Goal: Information Seeking & Learning: Learn about a topic

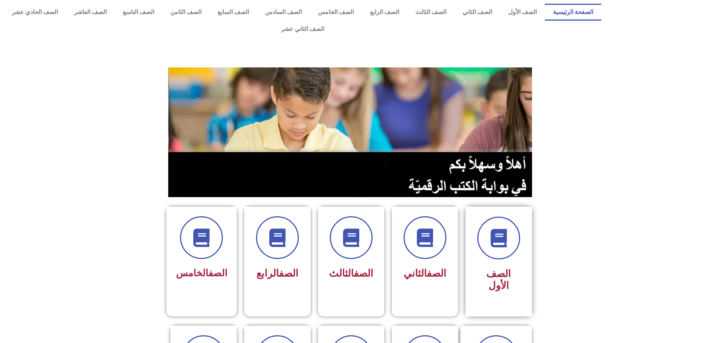
click at [510, 244] on div "الصف الأول" at bounding box center [498, 256] width 46 height 79
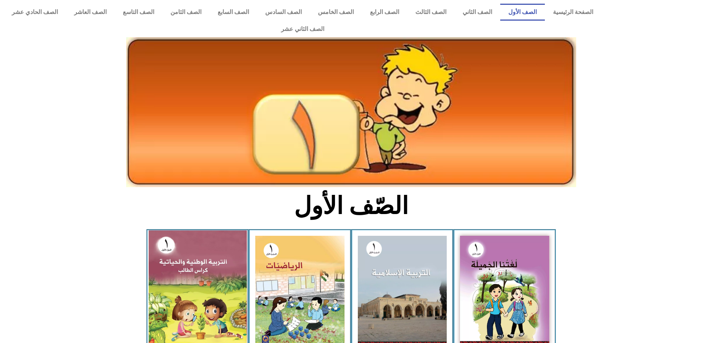
click at [205, 258] on img at bounding box center [197, 291] width 98 height 120
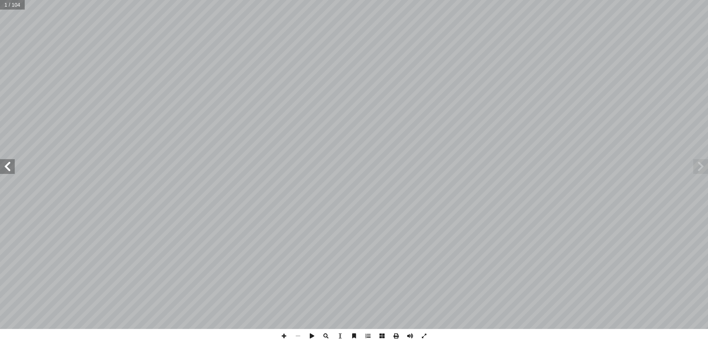
click at [10, 169] on span at bounding box center [7, 166] width 15 height 15
click at [14, 169] on span at bounding box center [7, 166] width 15 height 15
click at [283, 334] on span at bounding box center [284, 336] width 14 height 14
click at [297, 337] on span at bounding box center [298, 336] width 14 height 14
click at [11, 173] on span at bounding box center [7, 166] width 15 height 15
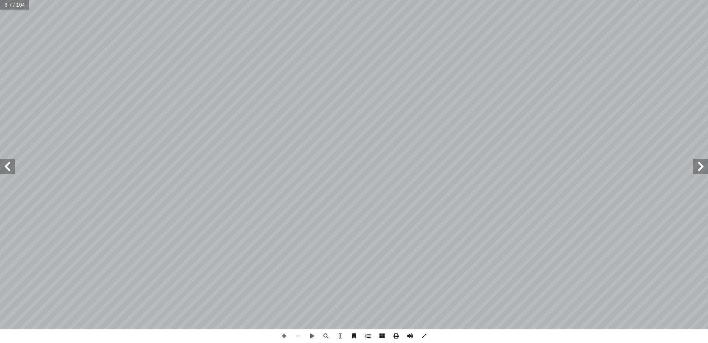
click at [11, 168] on span at bounding box center [7, 166] width 15 height 15
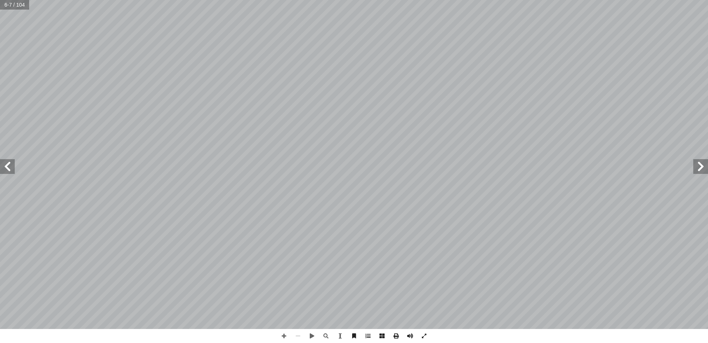
click at [11, 168] on span at bounding box center [7, 166] width 15 height 15
click at [12, 168] on span at bounding box center [7, 166] width 15 height 15
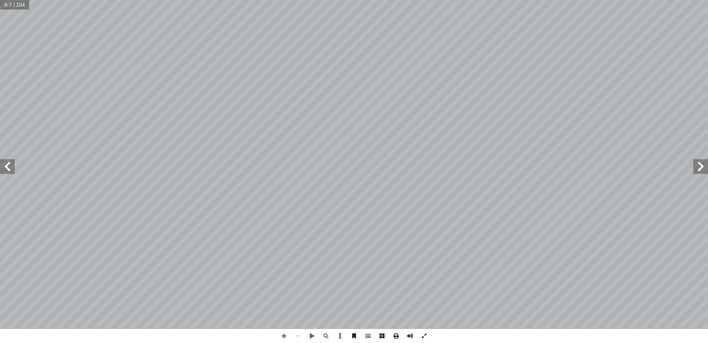
click at [12, 168] on span at bounding box center [7, 166] width 15 height 15
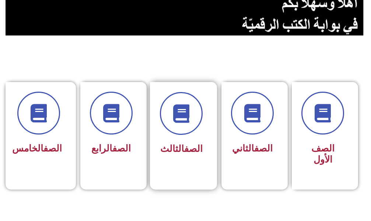
scroll to position [148, 0]
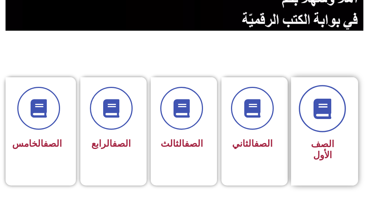
click at [325, 120] on span at bounding box center [322, 108] width 47 height 47
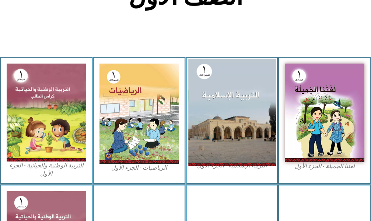
scroll to position [291, 0]
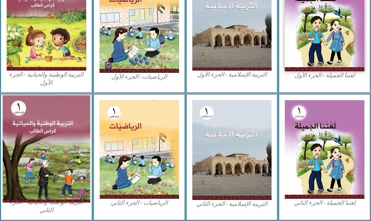
click at [52, 135] on img at bounding box center [46, 148] width 87 height 107
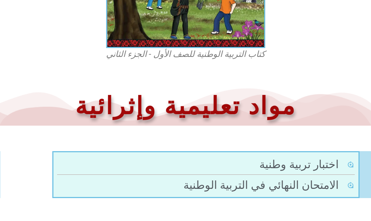
scroll to position [281, 0]
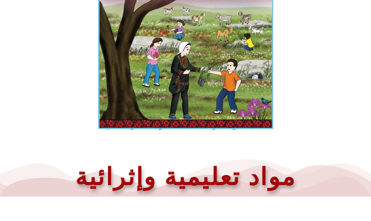
click at [197, 46] on img at bounding box center [185, 19] width 175 height 218
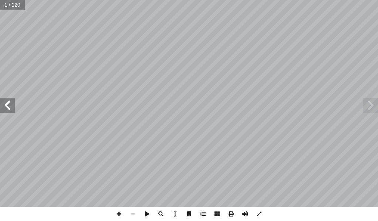
click at [8, 106] on span at bounding box center [7, 105] width 15 height 15
click at [10, 105] on span at bounding box center [7, 105] width 15 height 15
click at [11, 105] on span at bounding box center [7, 105] width 15 height 15
